Goal: Task Accomplishment & Management: Use online tool/utility

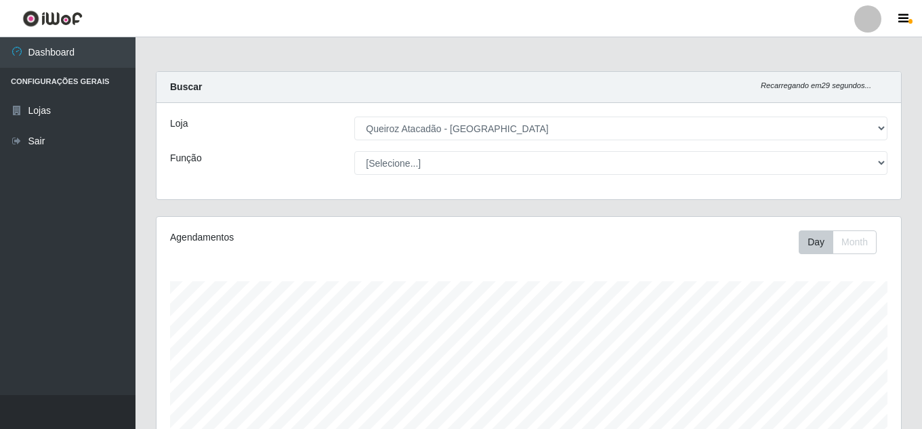
select select "225"
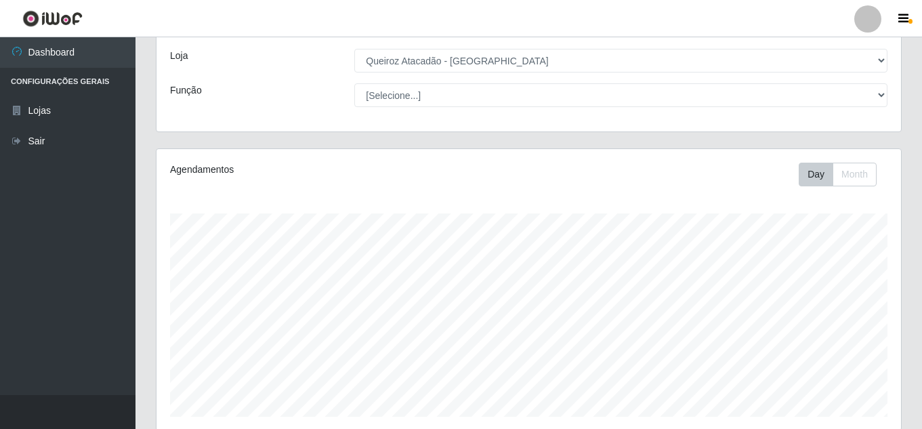
scroll to position [49, 0]
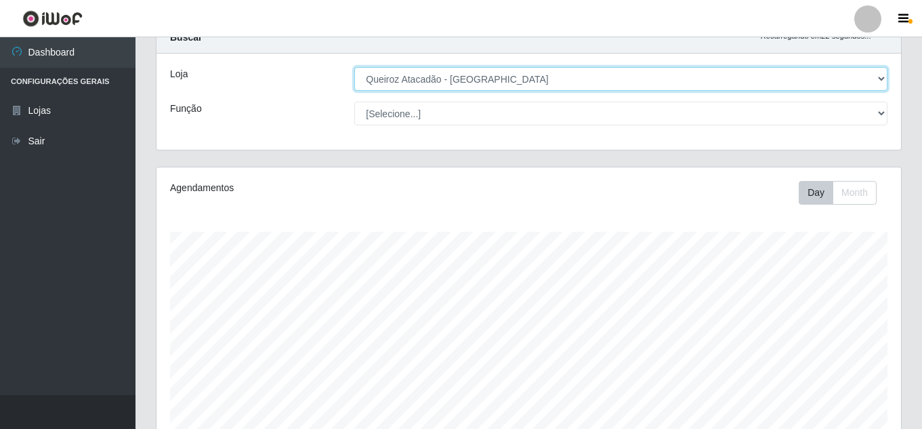
click at [643, 81] on select "[Selecione...] Queiroz Atacadão - [GEOGRAPHIC_DATA]" at bounding box center [620, 79] width 533 height 24
click at [354, 67] on select "[Selecione...] Queiroz Atacadão - [GEOGRAPHIC_DATA]" at bounding box center [620, 79] width 533 height 24
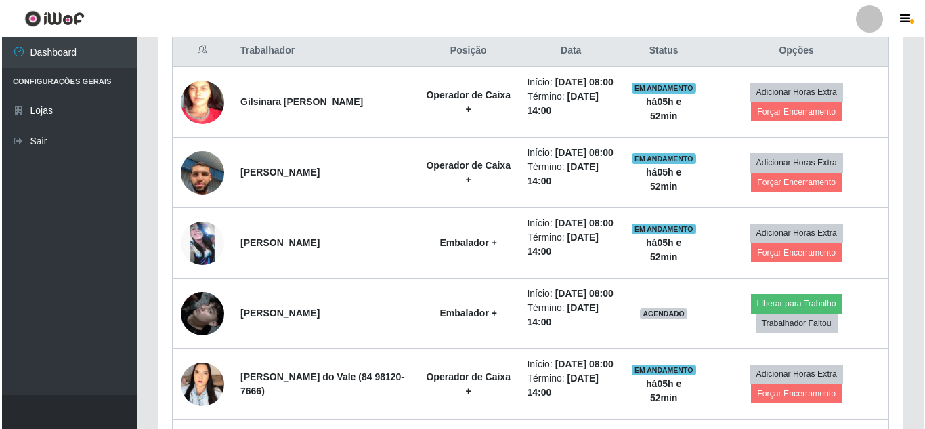
scroll to position [631, 0]
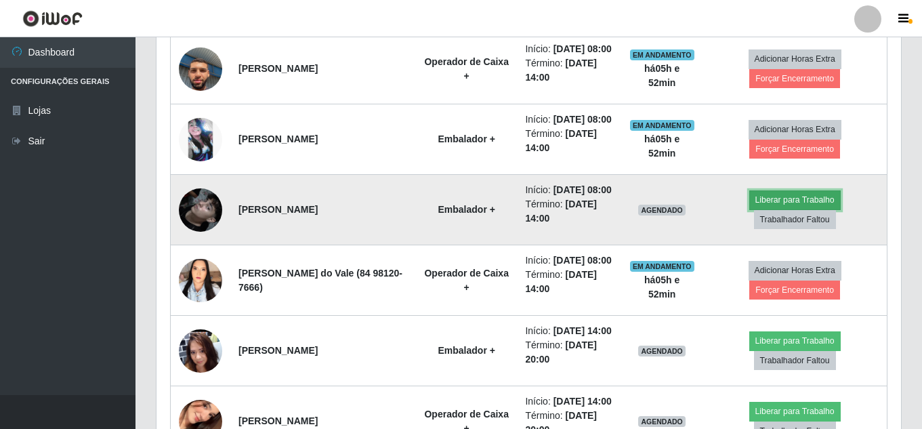
click at [791, 209] on button "Liberar para Trabalho" at bounding box center [794, 199] width 91 height 19
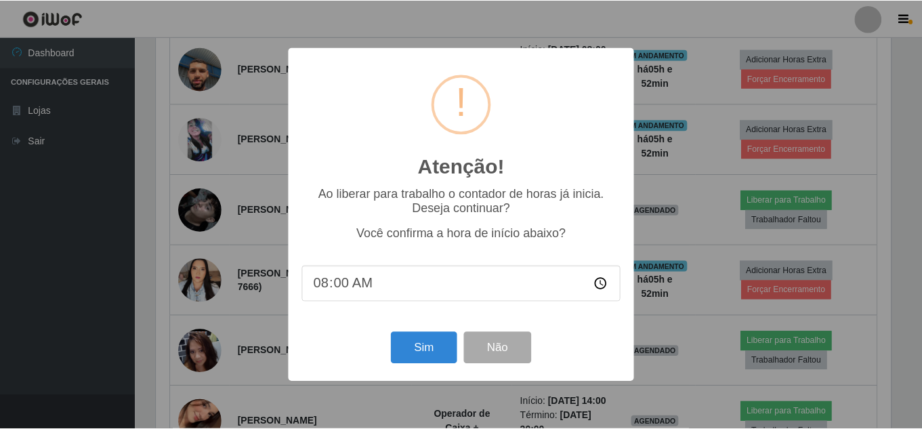
scroll to position [281, 738]
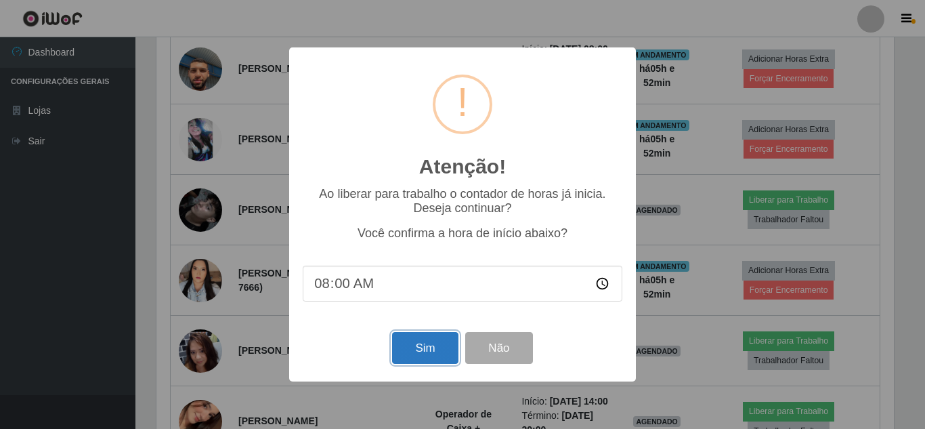
click at [433, 341] on button "Sim" at bounding box center [425, 348] width 66 height 32
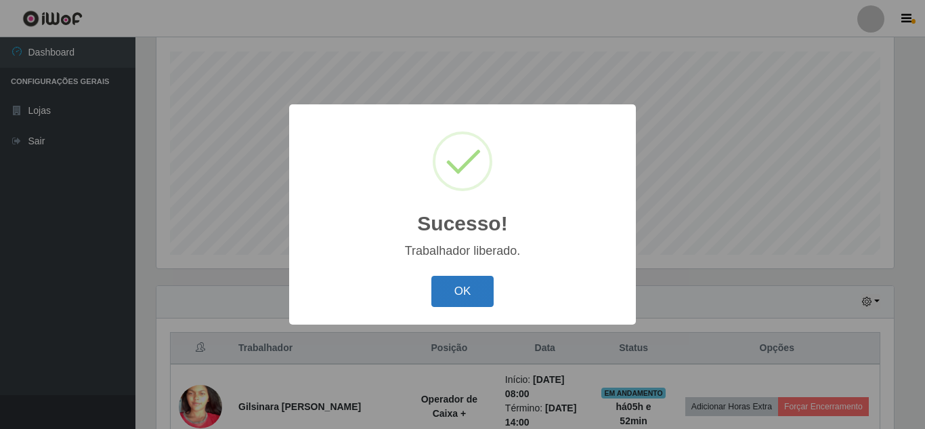
click at [472, 307] on button "OK" at bounding box center [462, 292] width 63 height 32
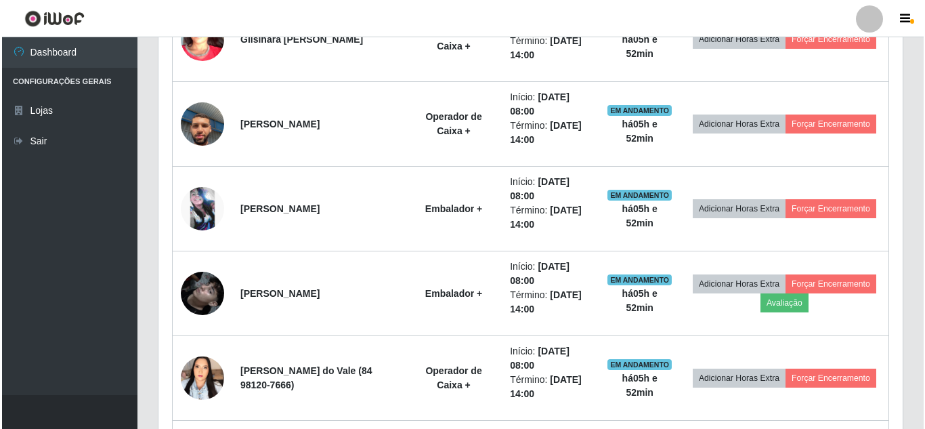
scroll to position [603, 0]
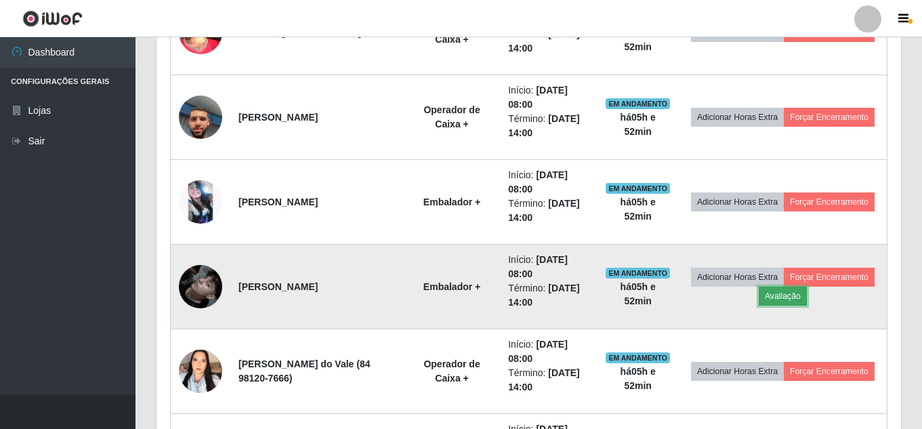
click at [807, 292] on button "Avaliação" at bounding box center [783, 296] width 48 height 19
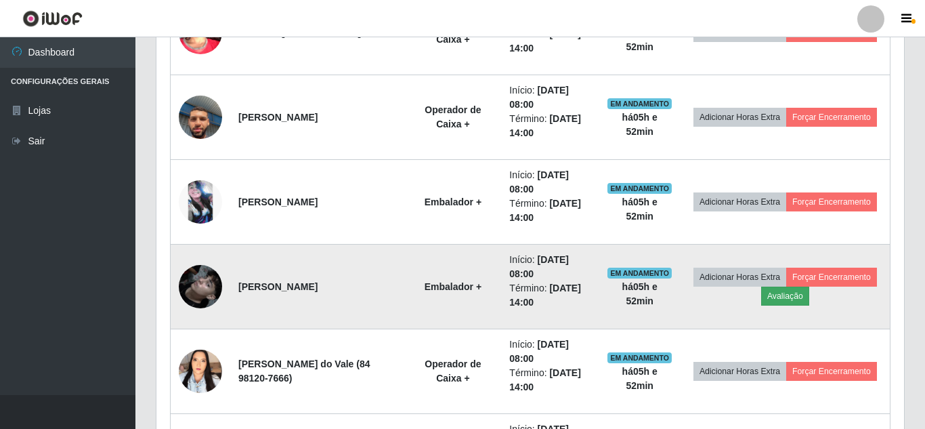
scroll to position [281, 738]
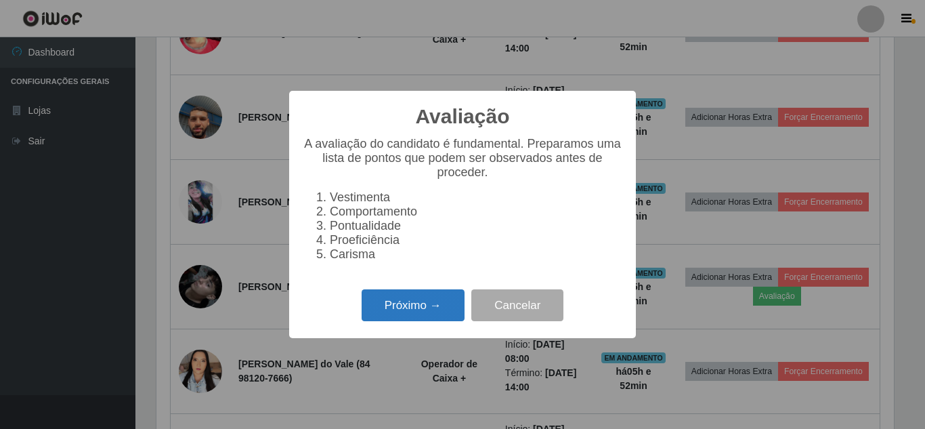
click at [445, 312] on button "Próximo →" at bounding box center [413, 305] width 103 height 32
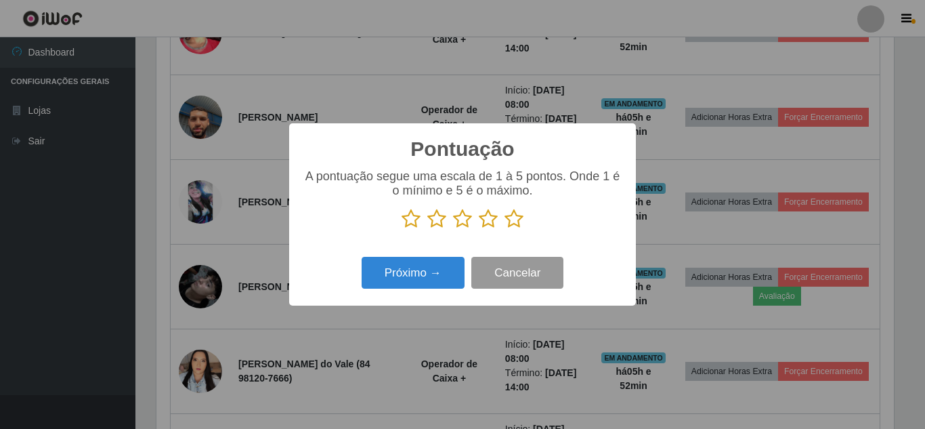
scroll to position [677026, 676570]
click at [511, 224] on icon at bounding box center [514, 219] width 19 height 20
click at [505, 229] on input "radio" at bounding box center [505, 229] width 0 height 0
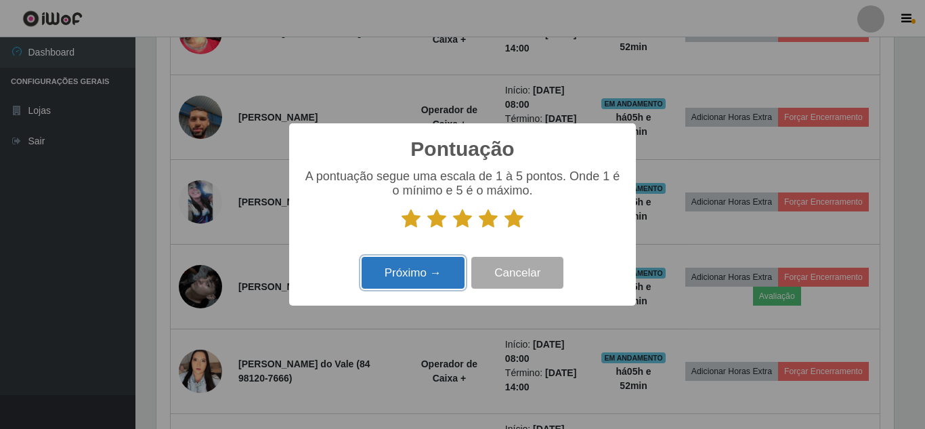
click at [439, 284] on button "Próximo →" at bounding box center [413, 273] width 103 height 32
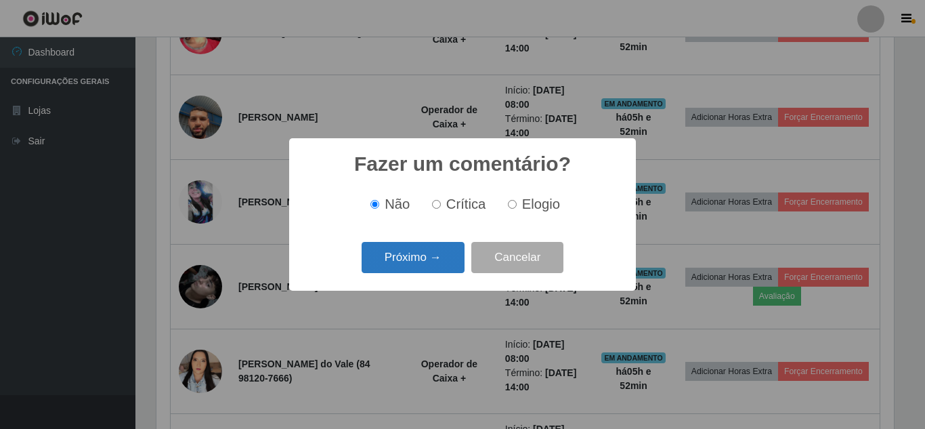
click at [436, 269] on button "Próximo →" at bounding box center [413, 258] width 103 height 32
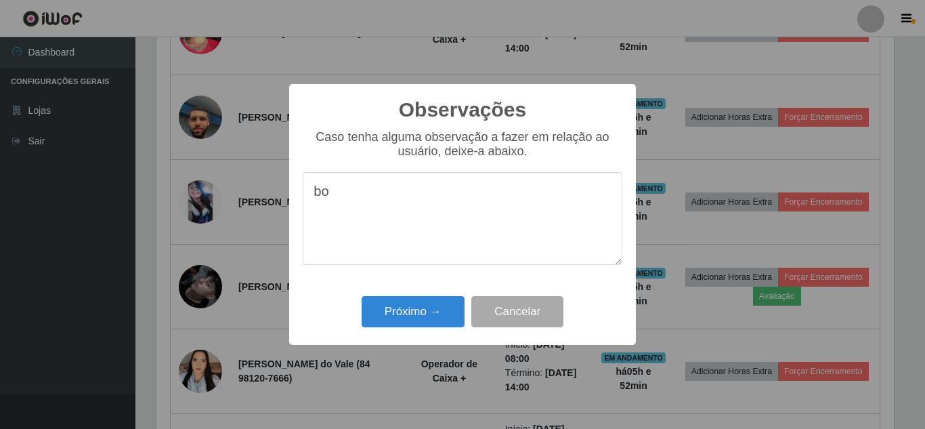
type textarea "b"
type textarea "top"
click at [399, 312] on button "Próximo →" at bounding box center [413, 312] width 103 height 32
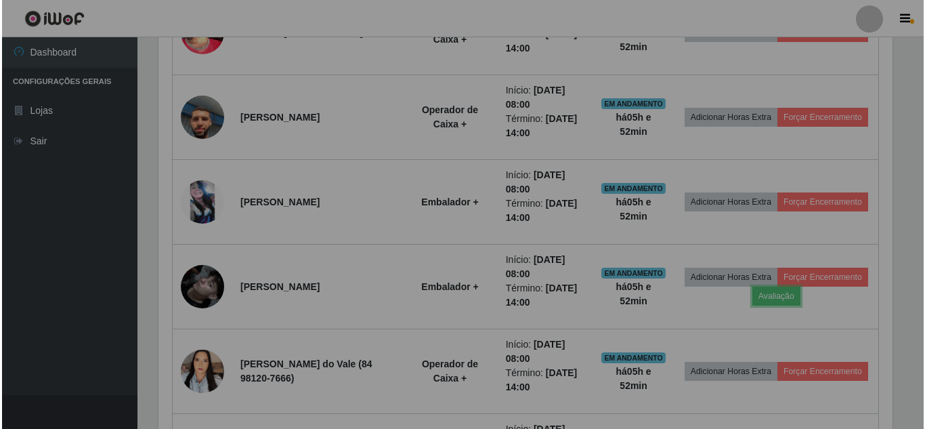
scroll to position [281, 744]
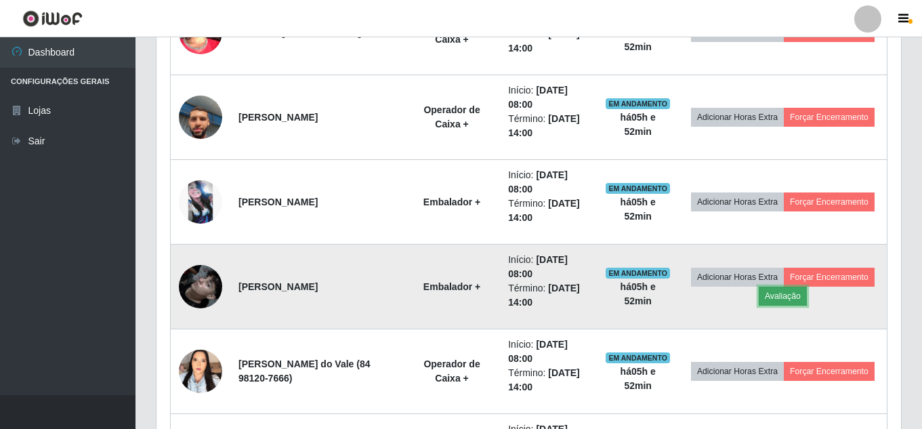
click at [807, 293] on button "Avaliação" at bounding box center [783, 296] width 48 height 19
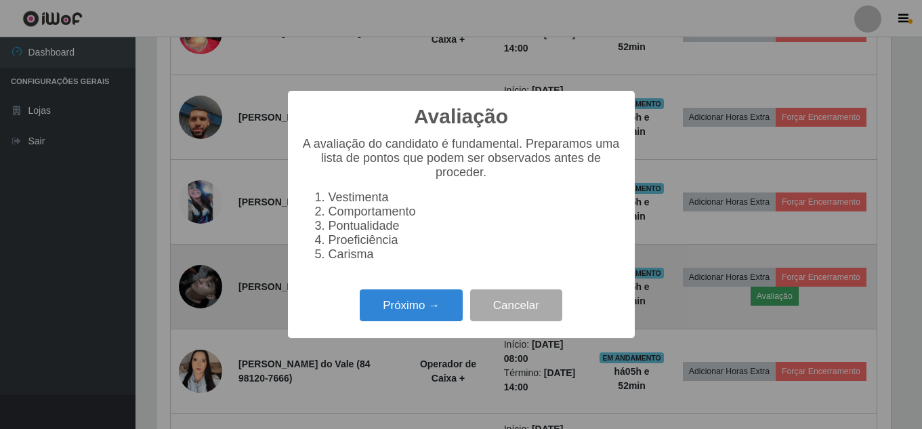
scroll to position [281, 738]
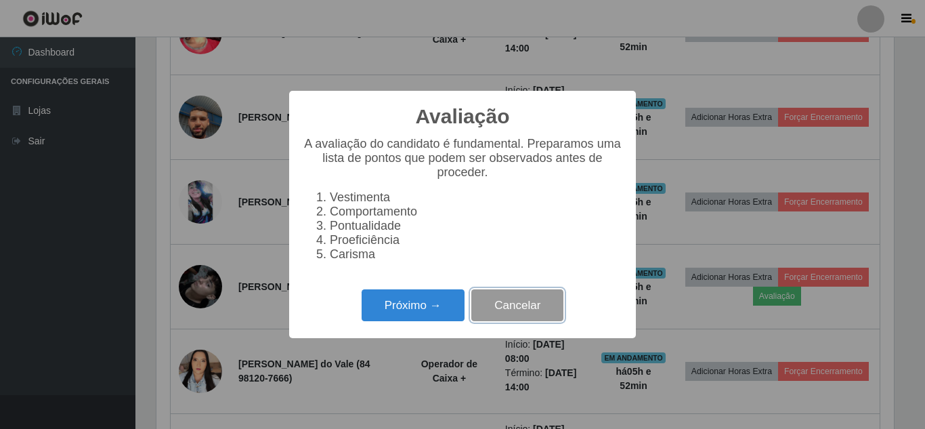
click at [530, 316] on button "Cancelar" at bounding box center [517, 305] width 92 height 32
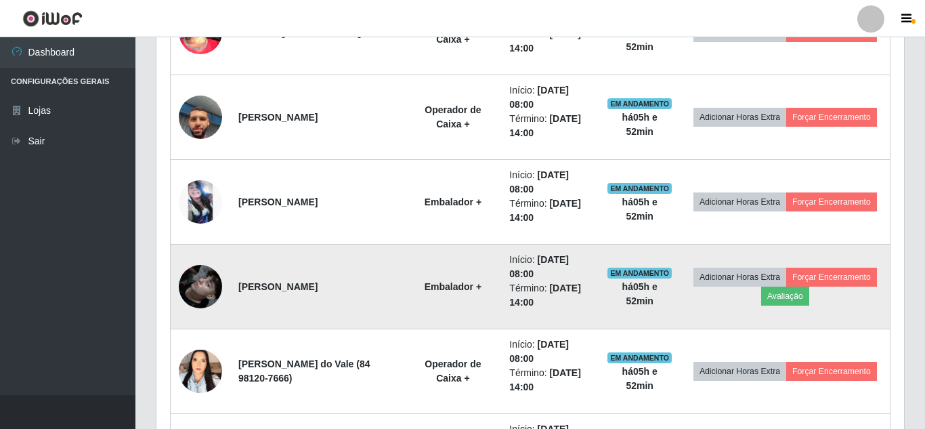
scroll to position [281, 744]
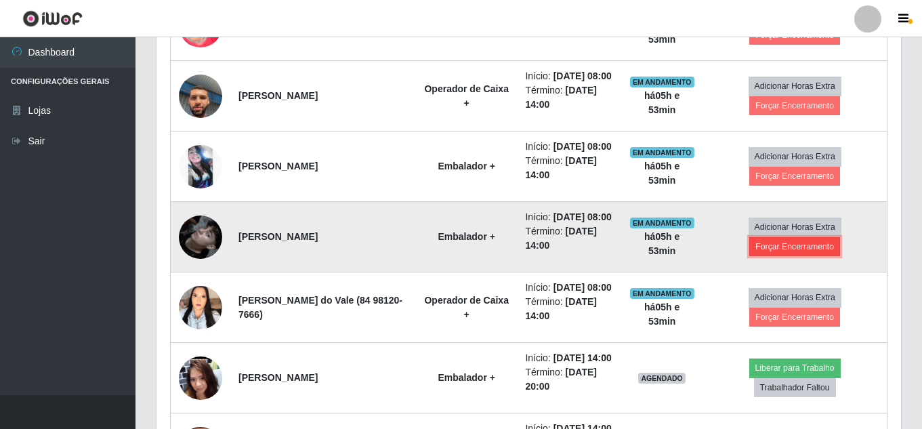
click at [794, 256] on button "Forçar Encerramento" at bounding box center [794, 246] width 91 height 19
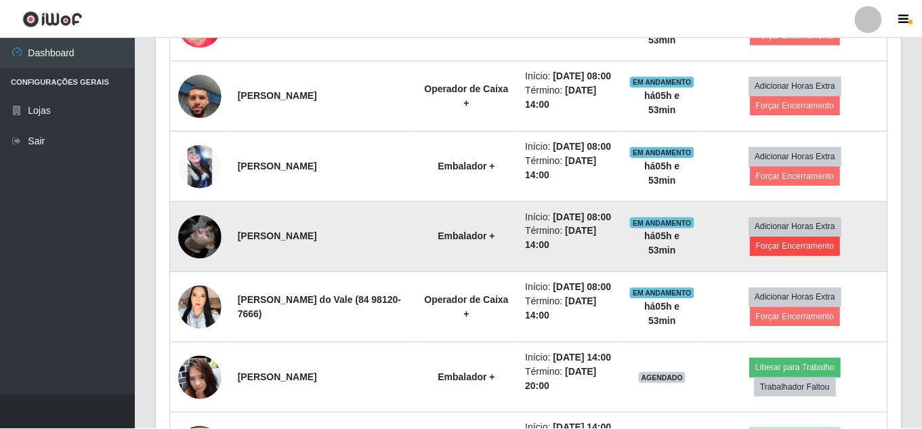
scroll to position [281, 738]
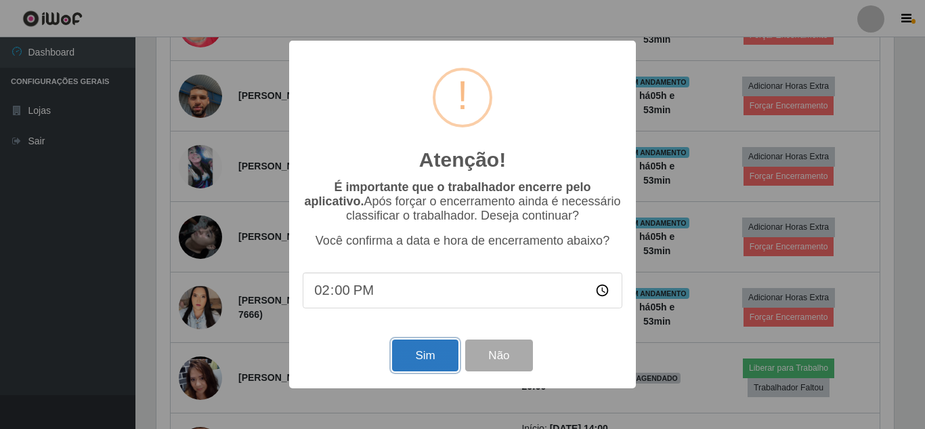
click at [416, 352] on button "Sim" at bounding box center [425, 355] width 66 height 32
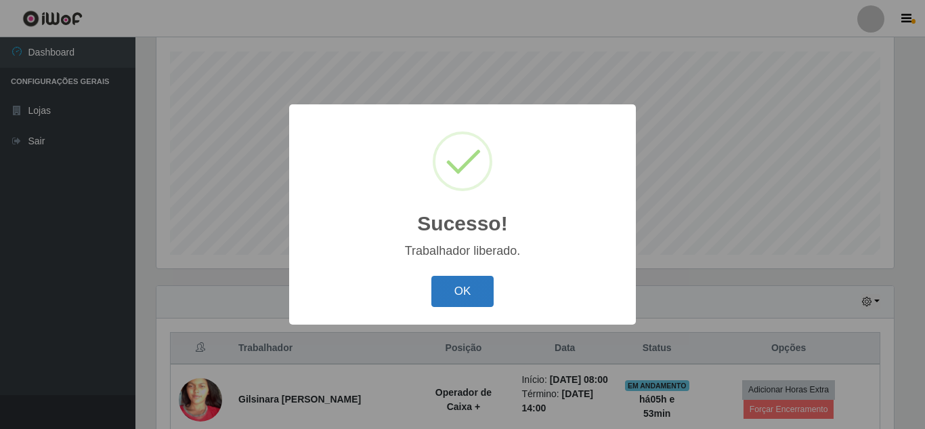
click at [460, 303] on button "OK" at bounding box center [462, 292] width 63 height 32
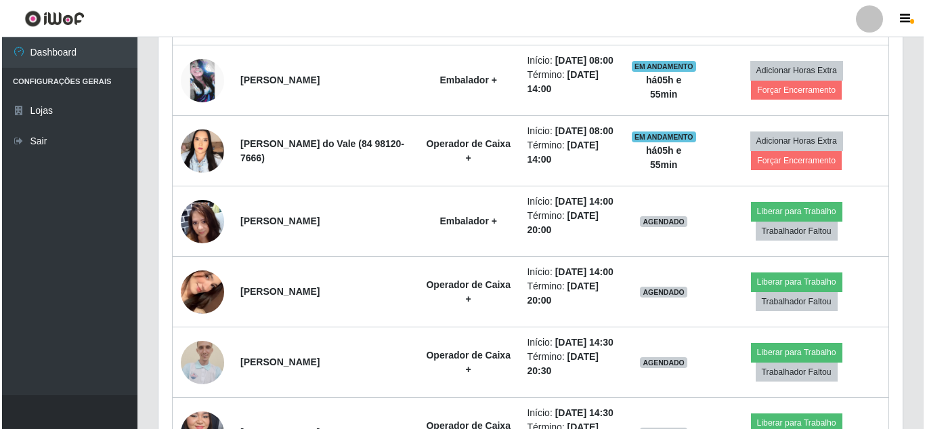
scroll to position [637, 0]
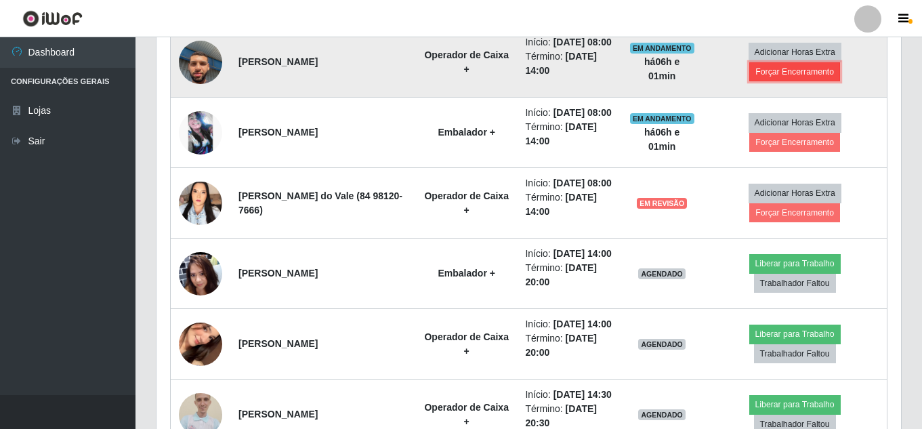
click at [796, 81] on button "Forçar Encerramento" at bounding box center [794, 71] width 91 height 19
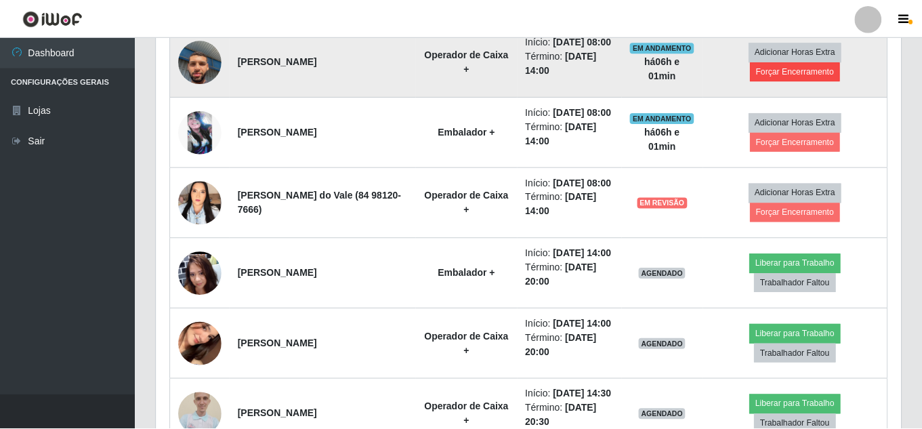
scroll to position [281, 738]
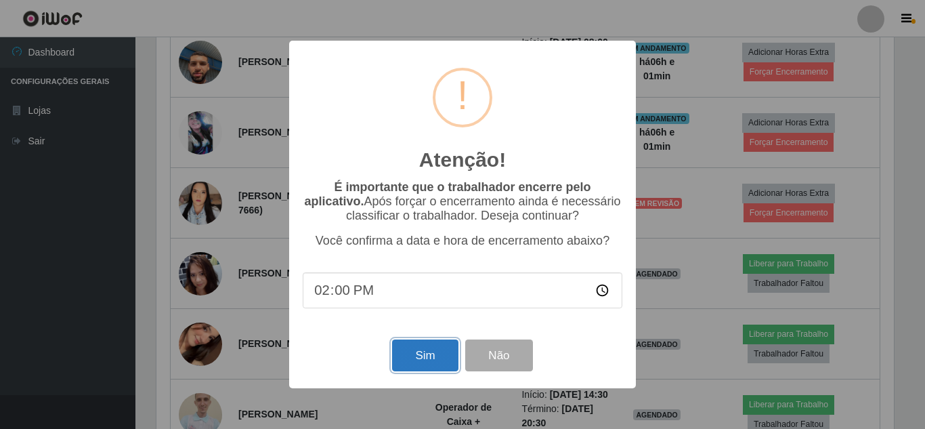
click at [444, 345] on button "Sim" at bounding box center [425, 355] width 66 height 32
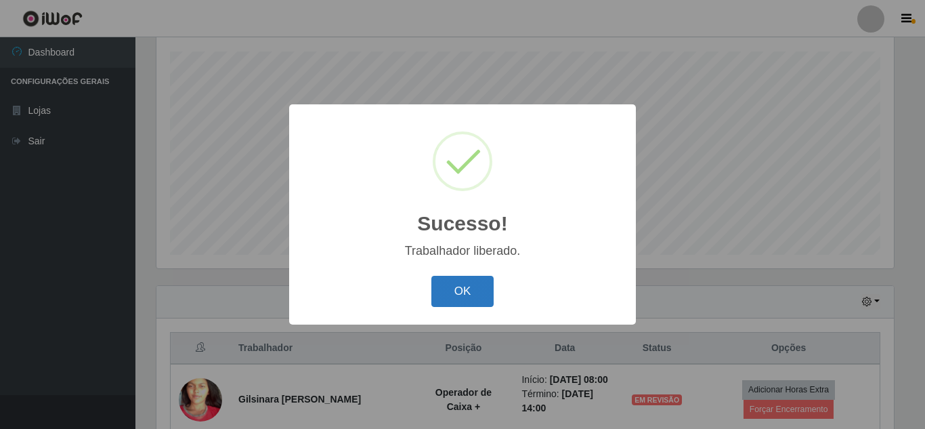
click at [480, 286] on button "OK" at bounding box center [462, 292] width 63 height 32
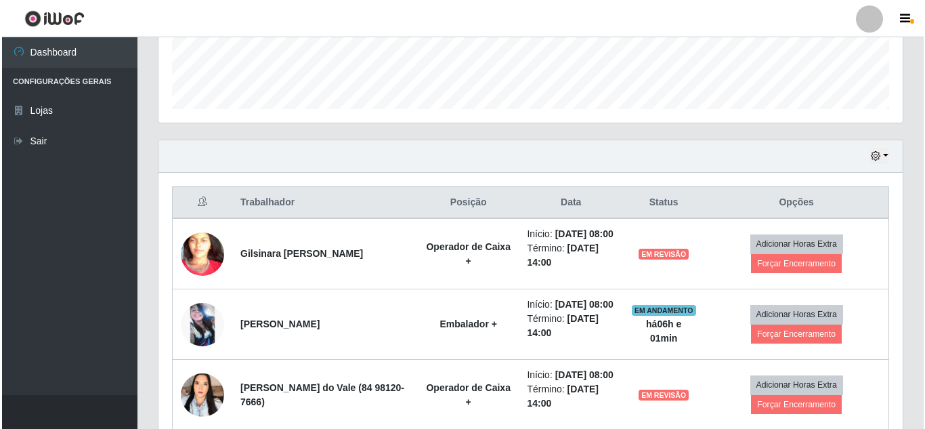
scroll to position [376, 0]
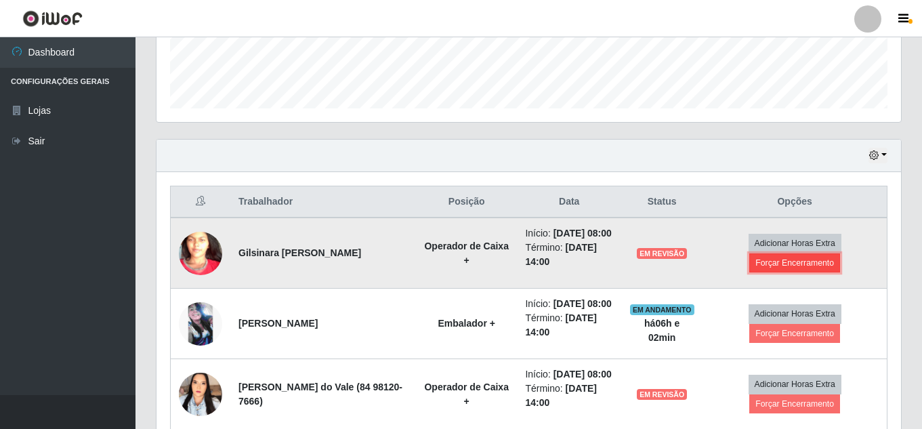
click at [786, 266] on button "Forçar Encerramento" at bounding box center [794, 262] width 91 height 19
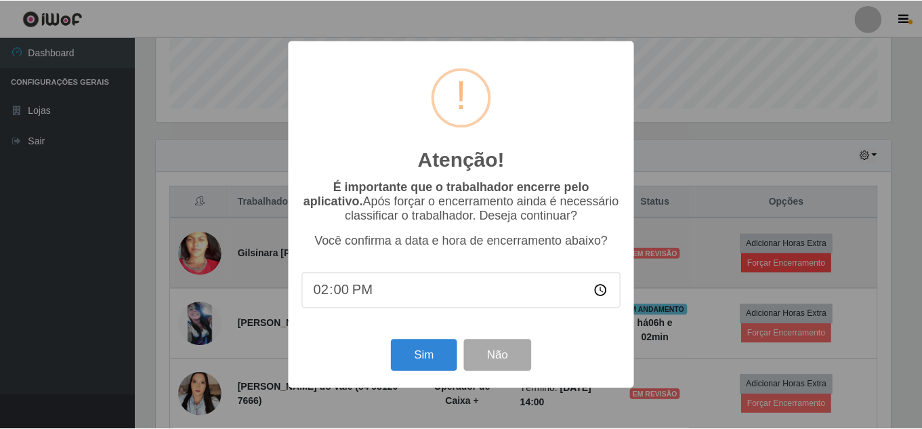
scroll to position [281, 738]
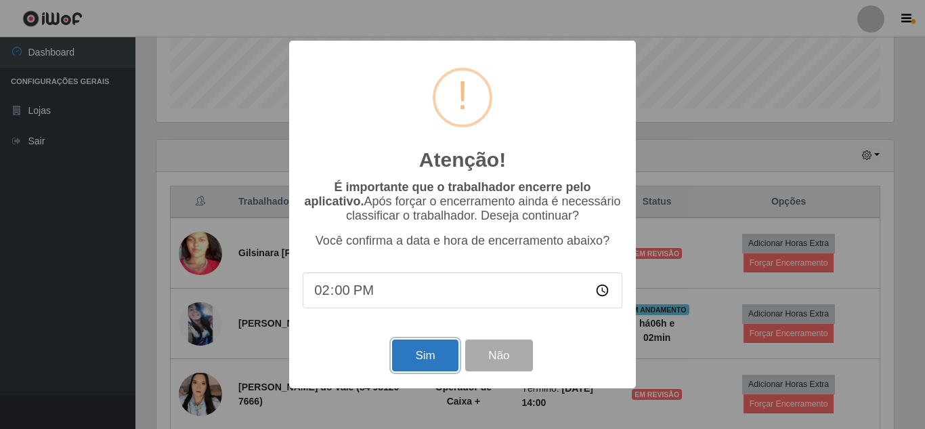
click at [414, 367] on button "Sim" at bounding box center [425, 355] width 66 height 32
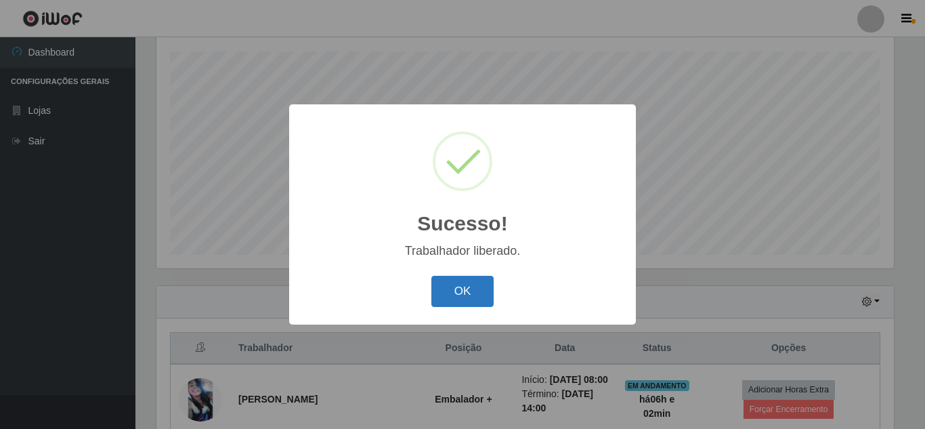
click at [473, 287] on button "OK" at bounding box center [462, 292] width 63 height 32
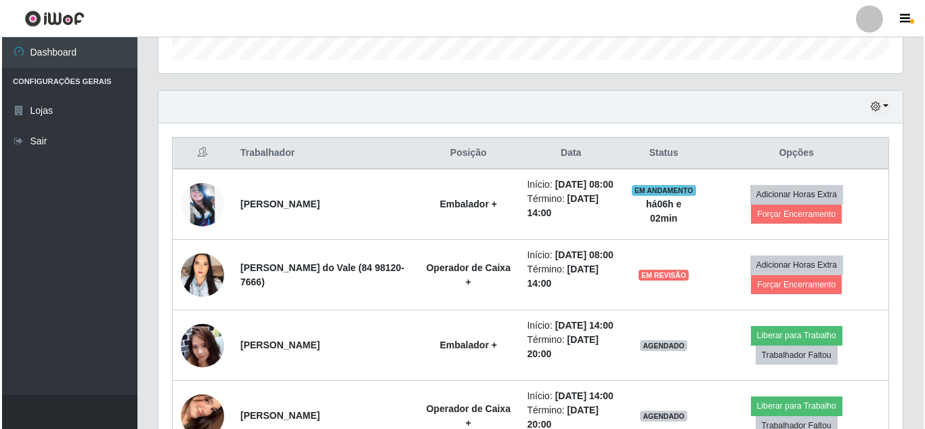
scroll to position [427, 0]
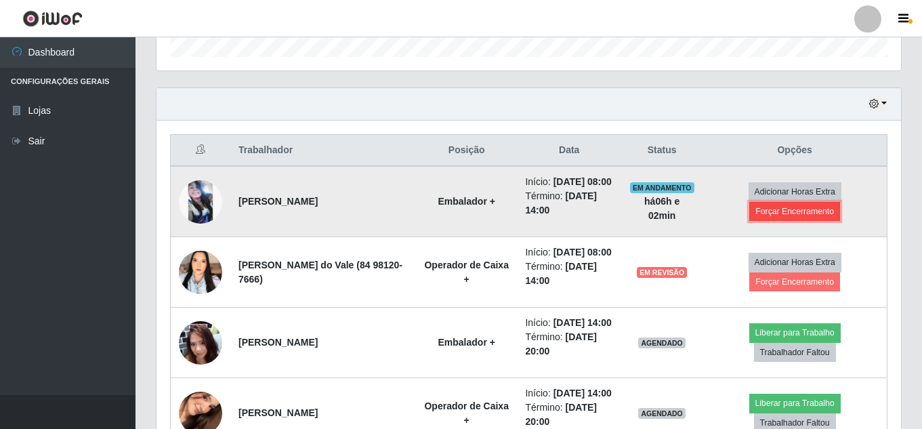
click at [799, 221] on button "Forçar Encerramento" at bounding box center [794, 211] width 91 height 19
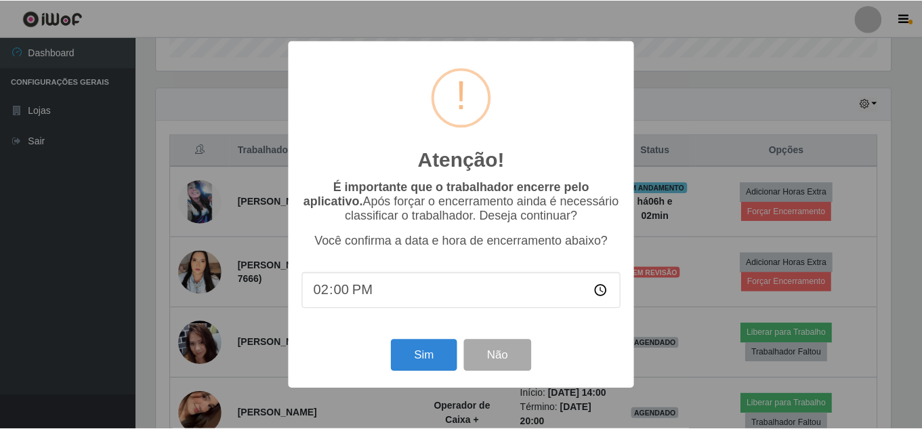
scroll to position [281, 738]
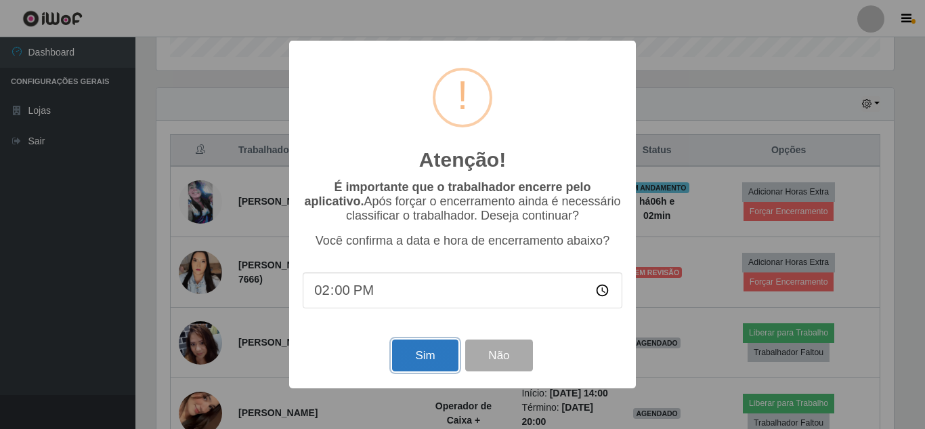
click at [412, 366] on button "Sim" at bounding box center [425, 355] width 66 height 32
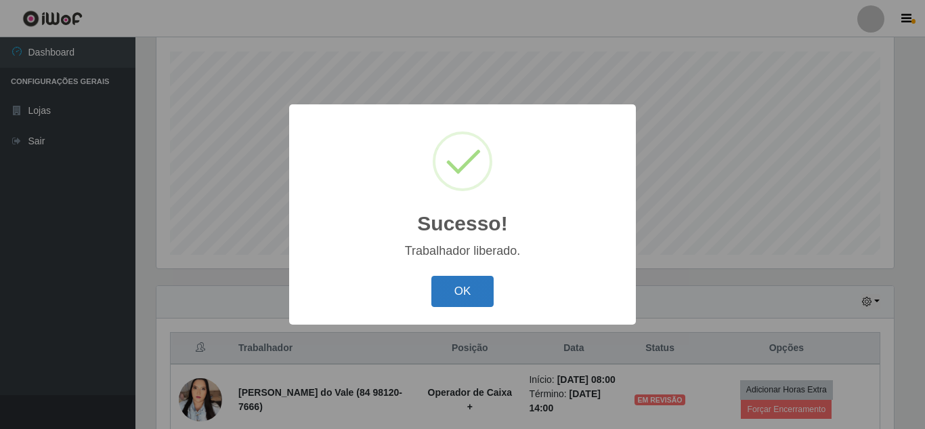
click at [473, 289] on button "OK" at bounding box center [462, 292] width 63 height 32
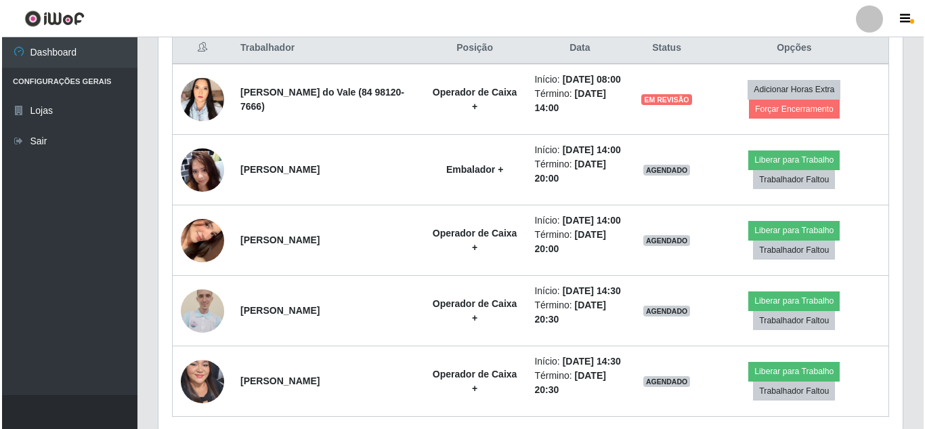
scroll to position [0, 0]
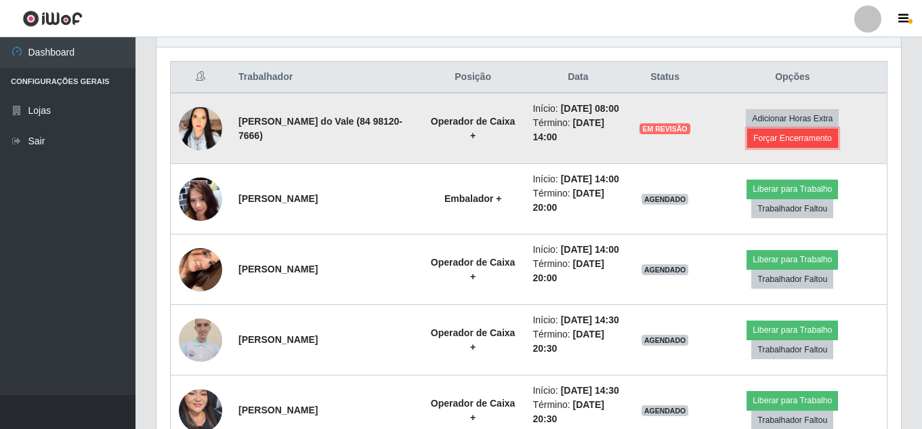
click at [829, 144] on button "Forçar Encerramento" at bounding box center [792, 138] width 91 height 19
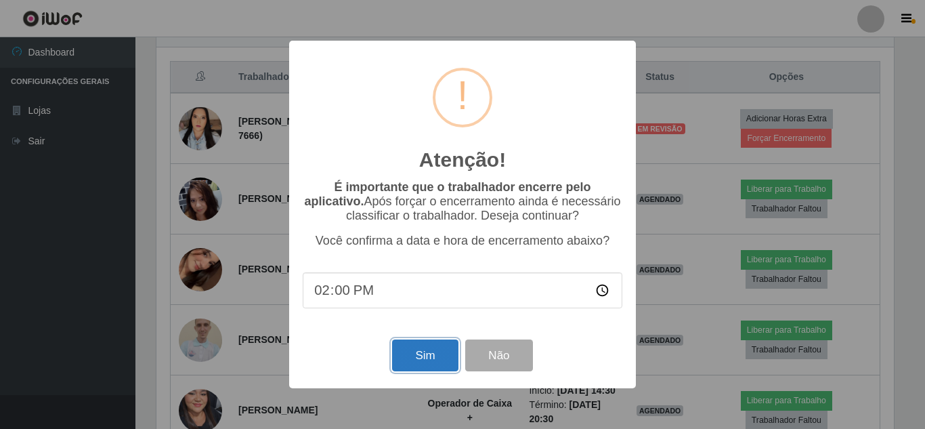
click at [428, 364] on button "Sim" at bounding box center [425, 355] width 66 height 32
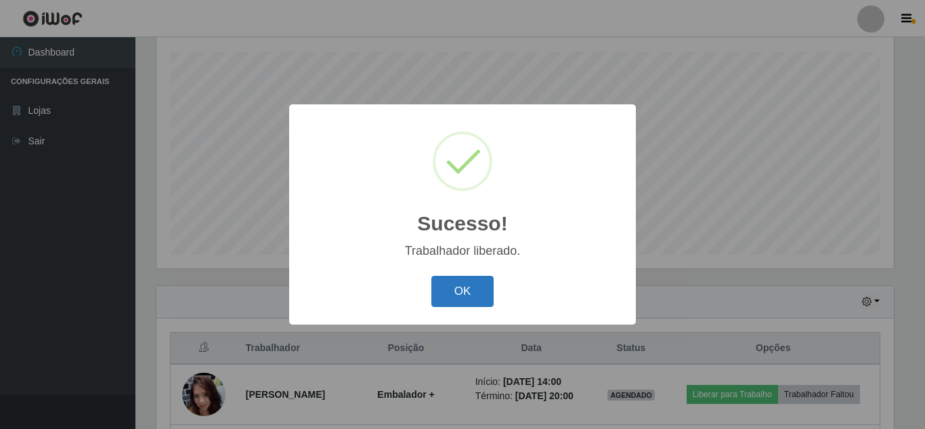
click at [466, 291] on button "OK" at bounding box center [462, 292] width 63 height 32
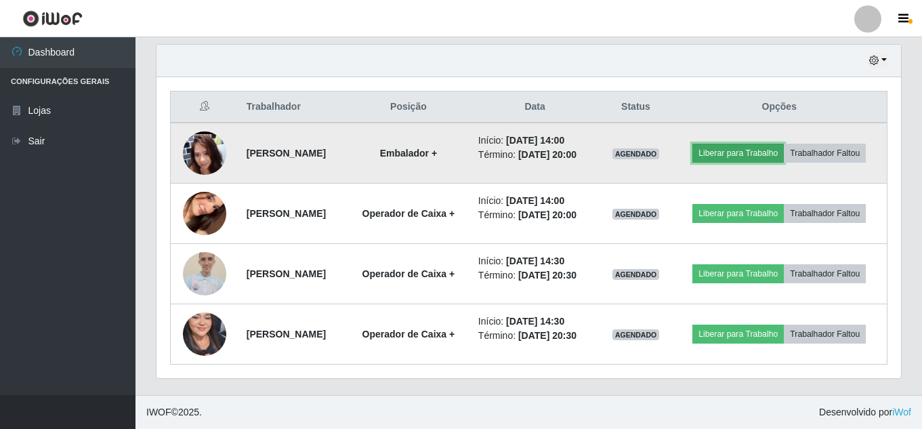
click at [767, 144] on button "Liberar para Trabalho" at bounding box center [737, 153] width 91 height 19
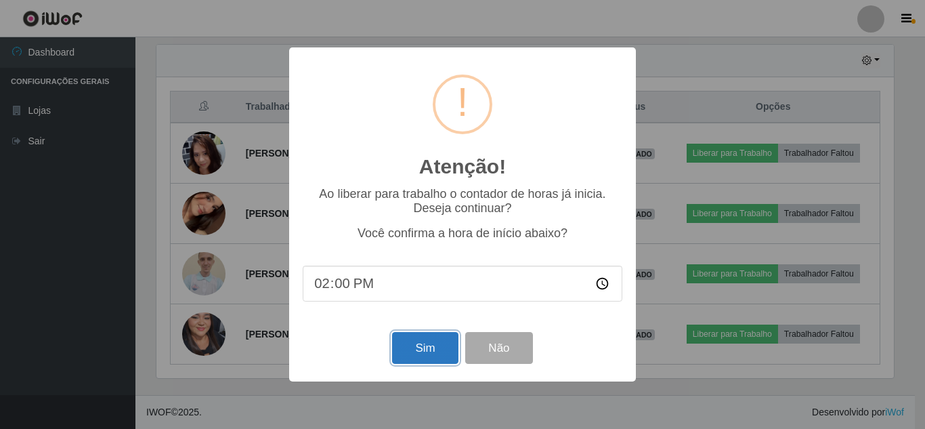
click at [415, 345] on button "Sim" at bounding box center [425, 348] width 66 height 32
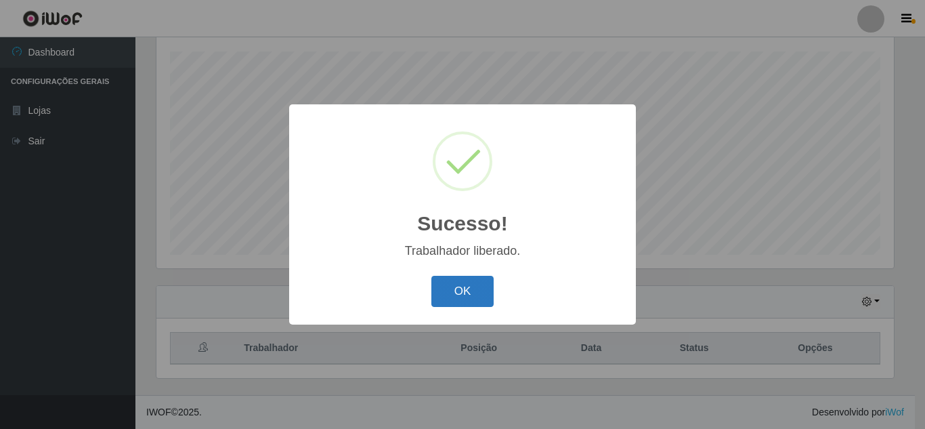
click at [466, 289] on button "OK" at bounding box center [462, 292] width 63 height 32
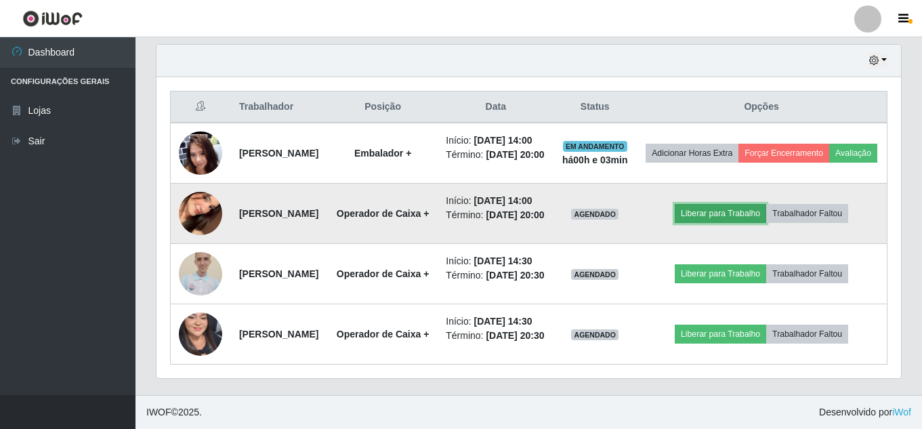
click at [743, 214] on button "Liberar para Trabalho" at bounding box center [720, 213] width 91 height 19
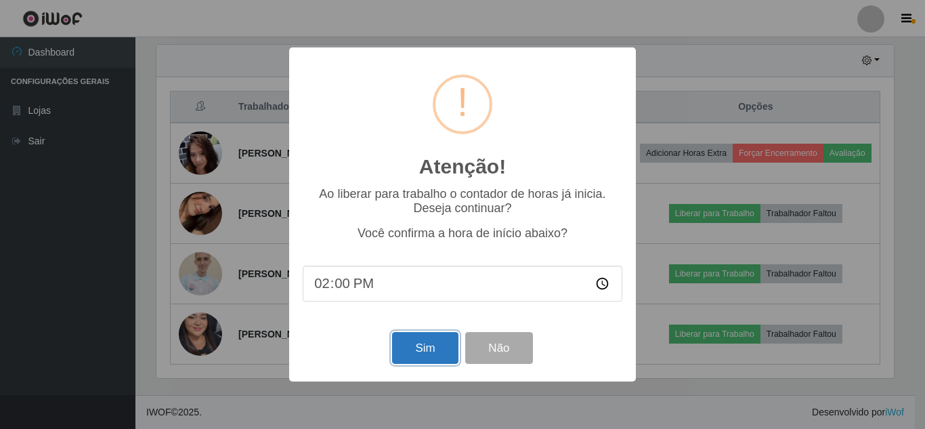
click at [429, 341] on button "Sim" at bounding box center [425, 348] width 66 height 32
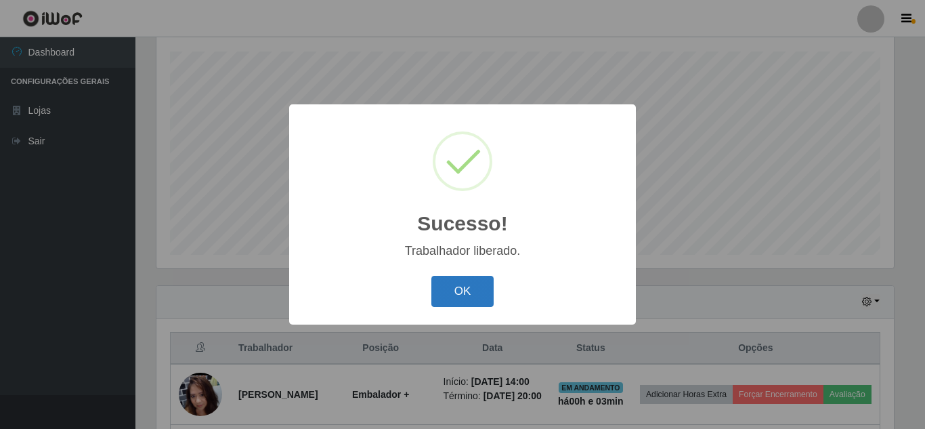
click at [456, 280] on button "OK" at bounding box center [462, 292] width 63 height 32
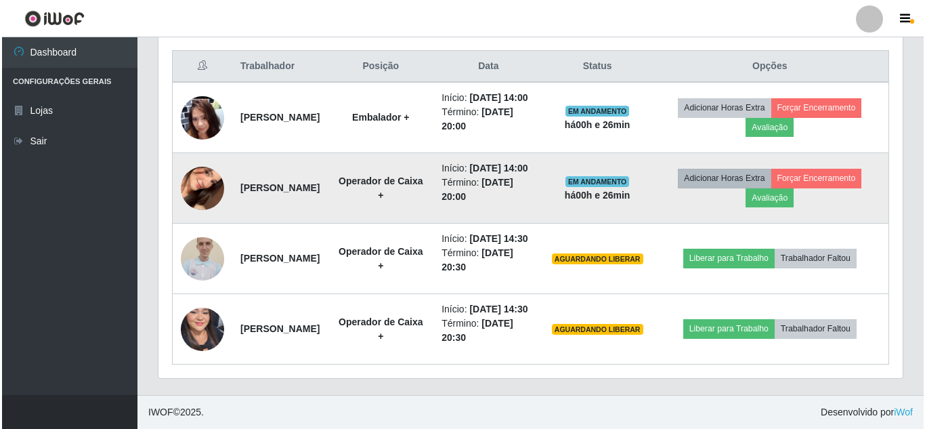
scroll to position [568, 0]
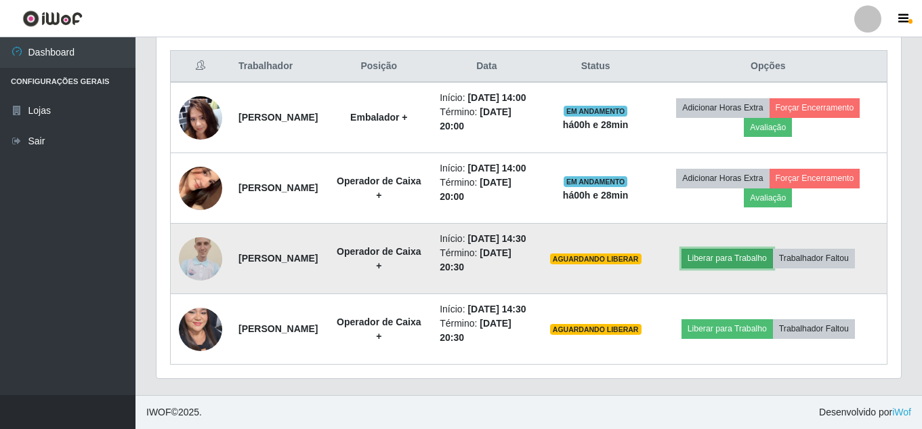
click at [749, 249] on button "Liberar para Trabalho" at bounding box center [726, 258] width 91 height 19
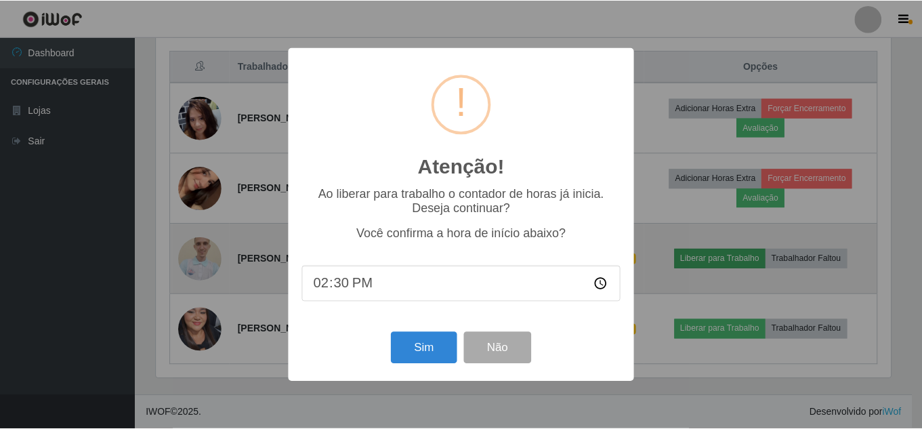
scroll to position [281, 738]
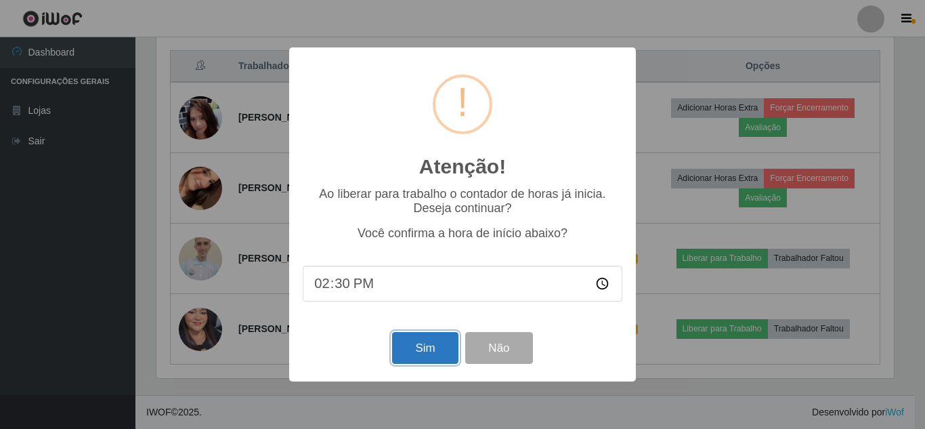
click at [433, 355] on button "Sim" at bounding box center [425, 348] width 66 height 32
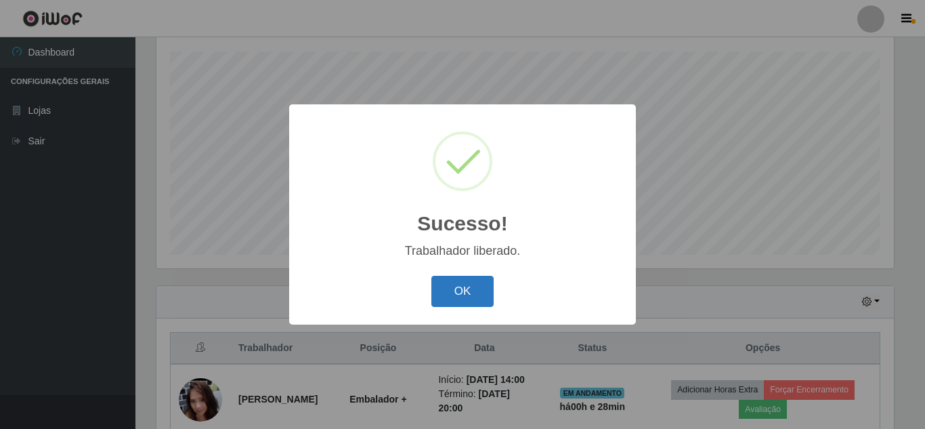
click at [477, 298] on button "OK" at bounding box center [462, 292] width 63 height 32
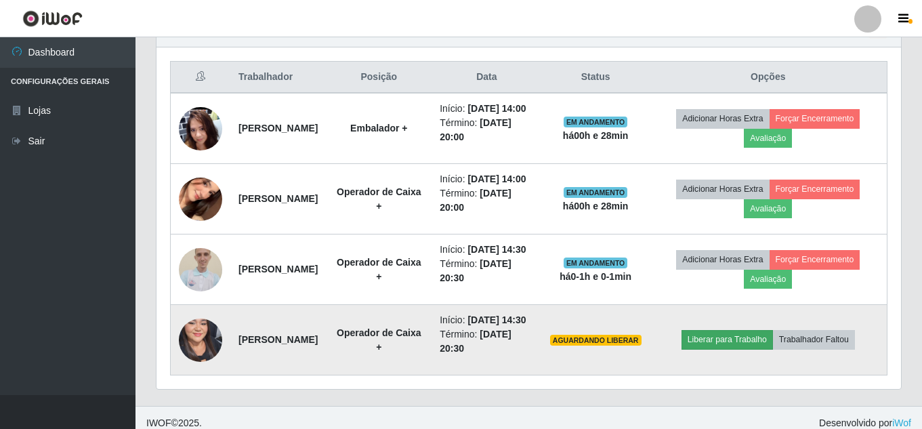
scroll to position [568, 0]
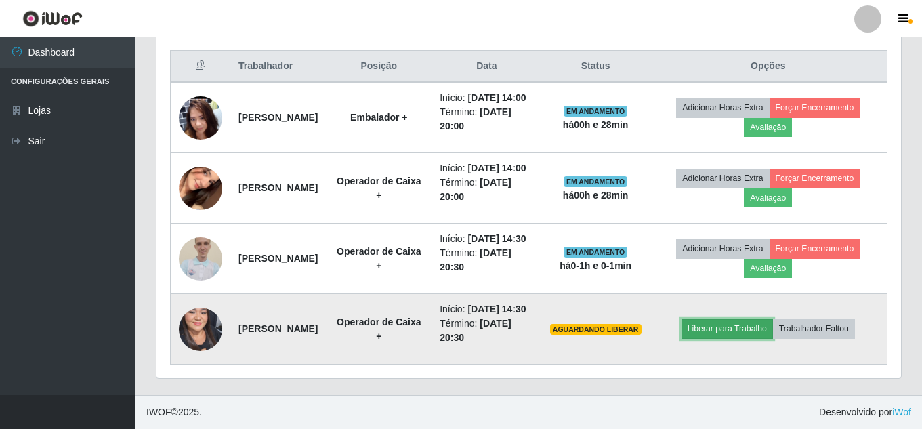
click at [744, 324] on button "Liberar para Trabalho" at bounding box center [726, 328] width 91 height 19
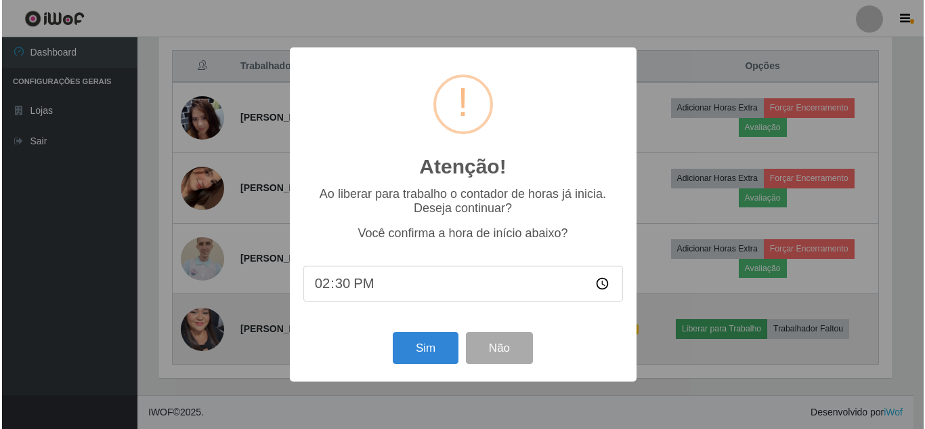
scroll to position [281, 738]
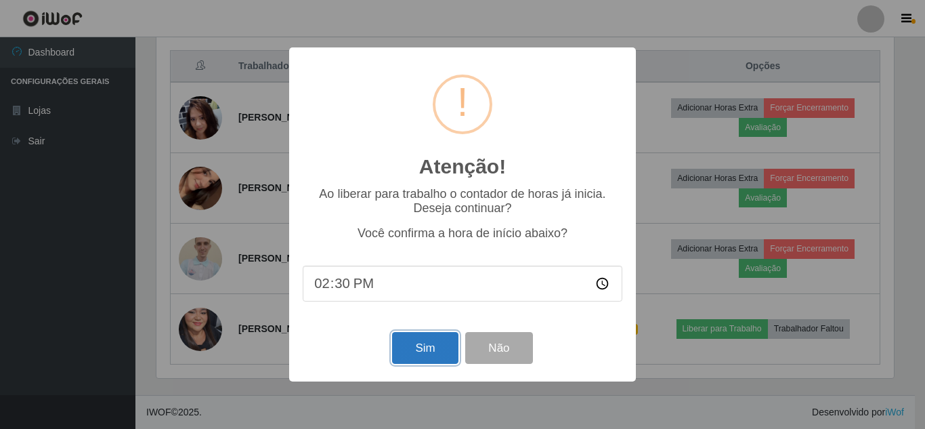
click at [430, 353] on button "Sim" at bounding box center [425, 348] width 66 height 32
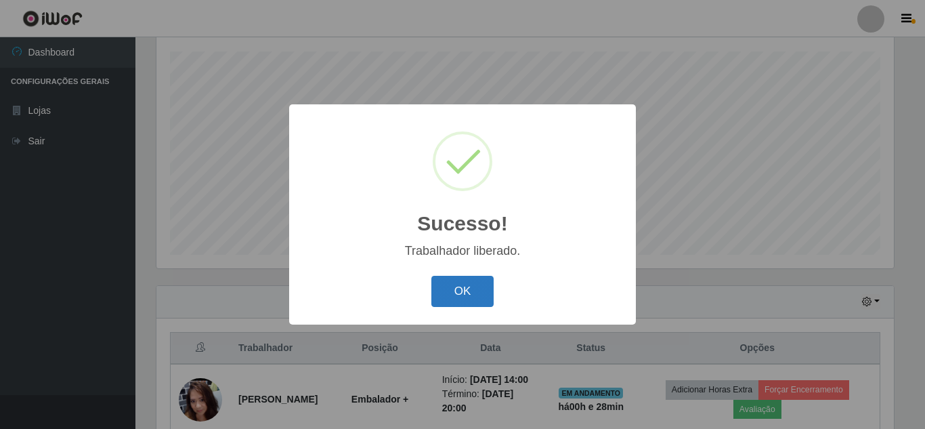
click at [476, 300] on button "OK" at bounding box center [462, 292] width 63 height 32
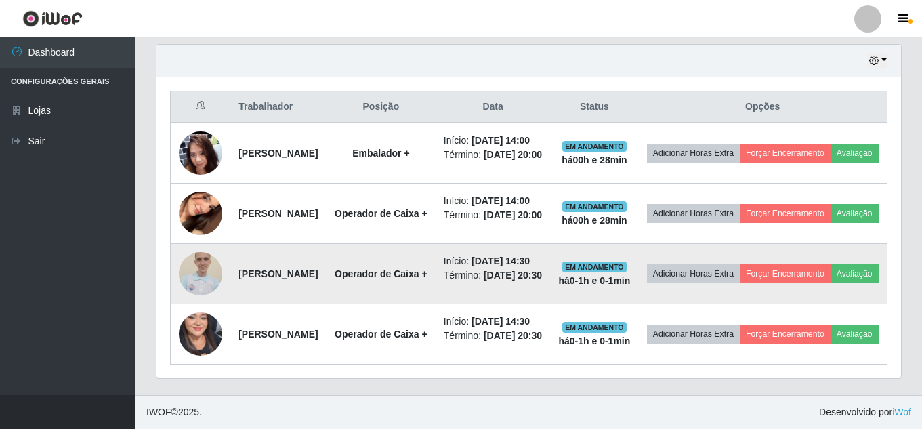
scroll to position [568, 0]
